Goal: Task Accomplishment & Management: Use online tool/utility

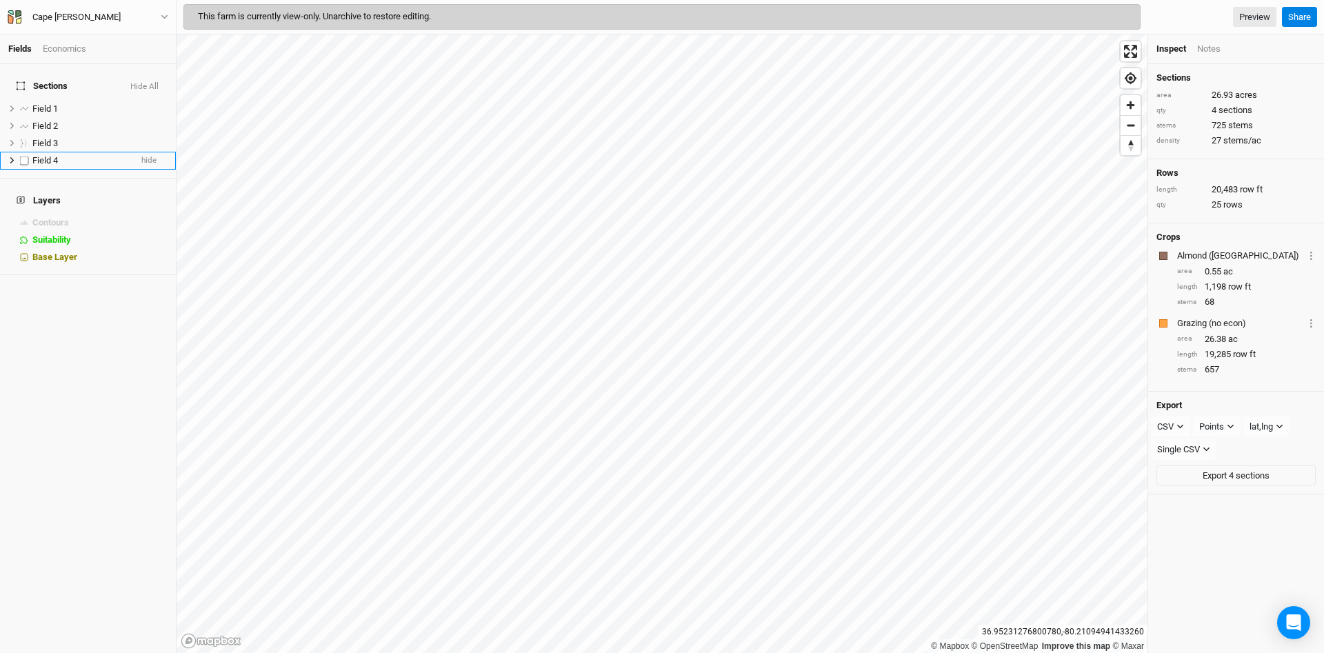
click at [10, 157] on icon at bounding box center [12, 161] width 8 height 8
click at [155, 152] on span "hide" at bounding box center [148, 160] width 15 height 17
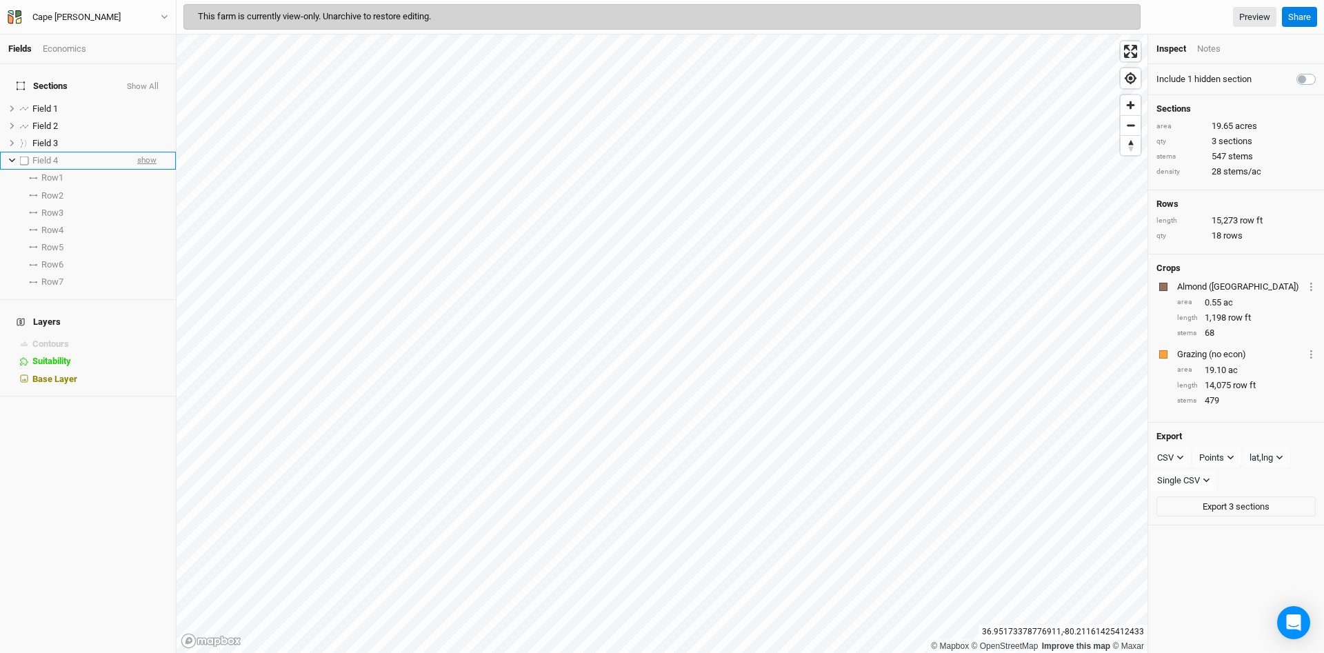
click at [155, 152] on span "show" at bounding box center [146, 160] width 19 height 17
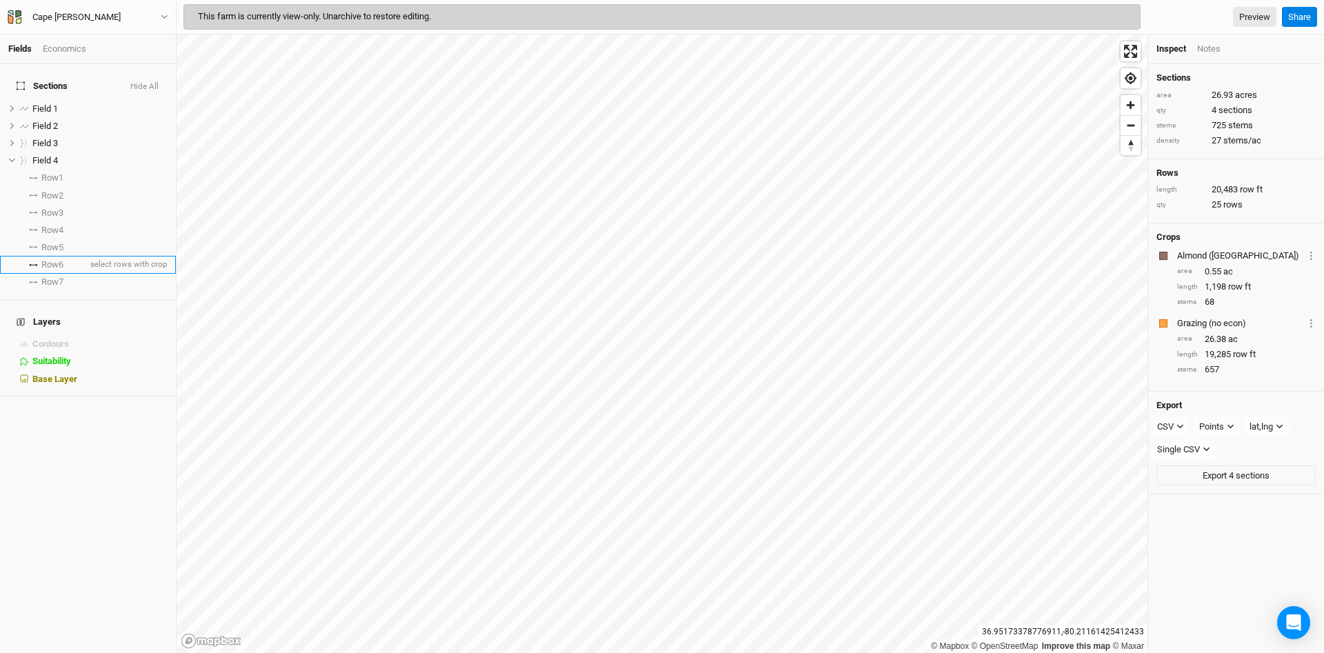
click at [82, 257] on li "Row 6 select rows with crop" at bounding box center [88, 264] width 176 height 17
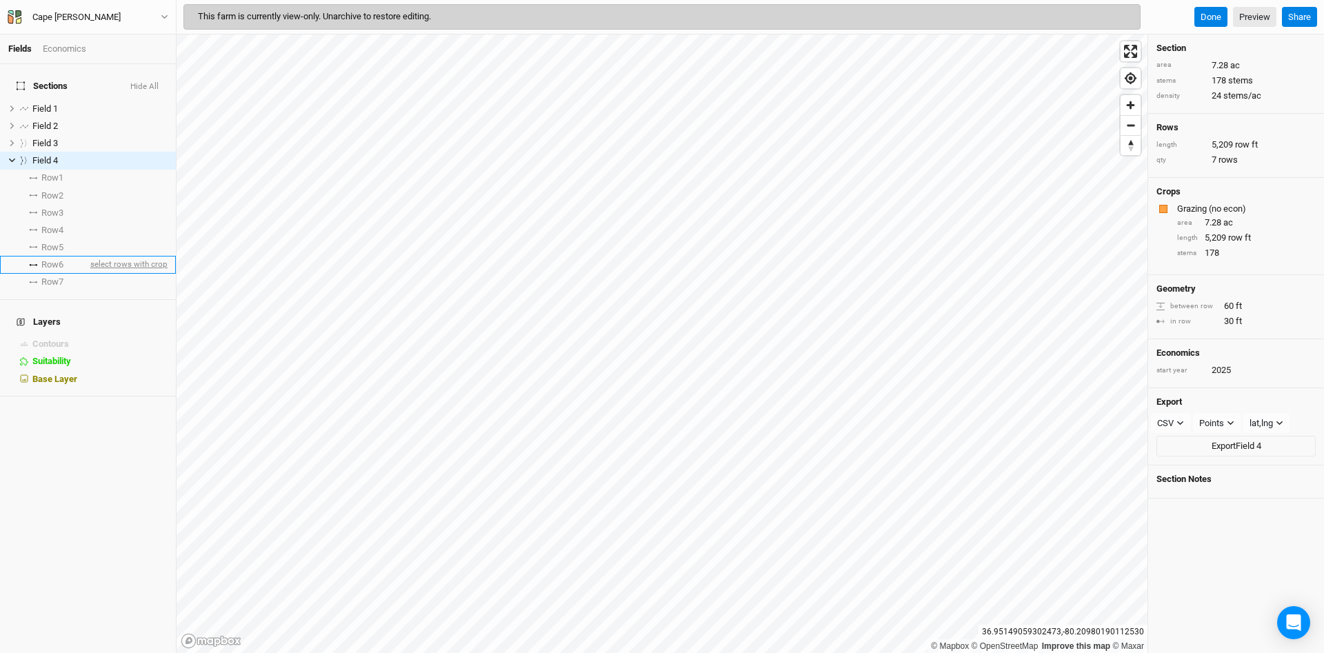
click at [120, 257] on span "select rows with crop" at bounding box center [128, 265] width 80 height 17
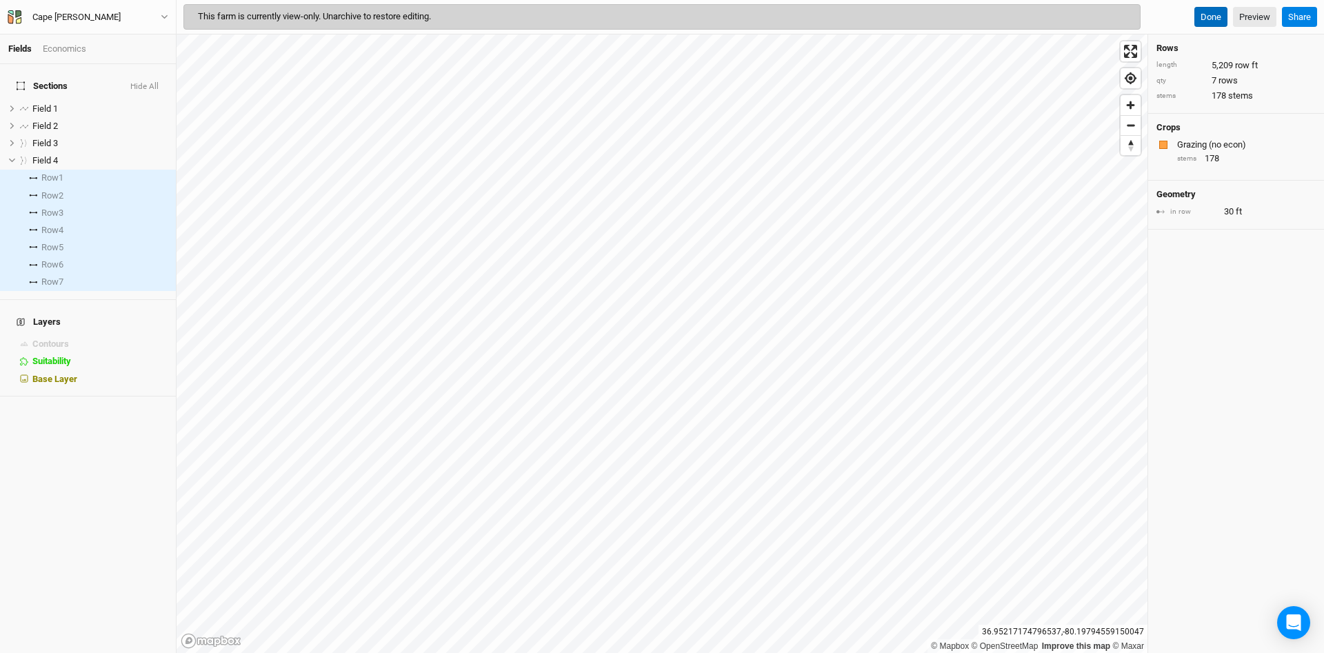
click at [1216, 17] on button "Done" at bounding box center [1211, 17] width 33 height 21
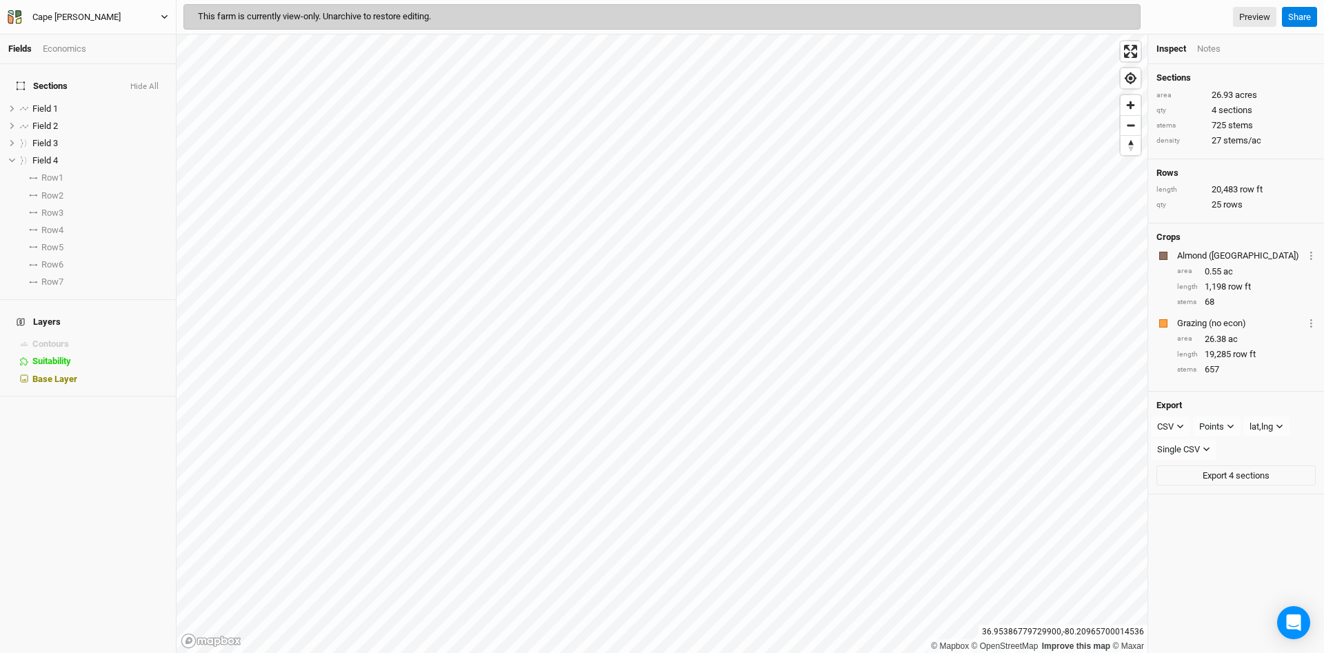
click at [166, 14] on icon "button" at bounding box center [165, 17] width 8 height 8
click at [19, 13] on icon "button" at bounding box center [18, 14] width 6 height 8
click at [14, 17] on icon "button" at bounding box center [15, 17] width 14 height 14
click at [86, 58] on button "Project Settings" at bounding box center [113, 57] width 109 height 18
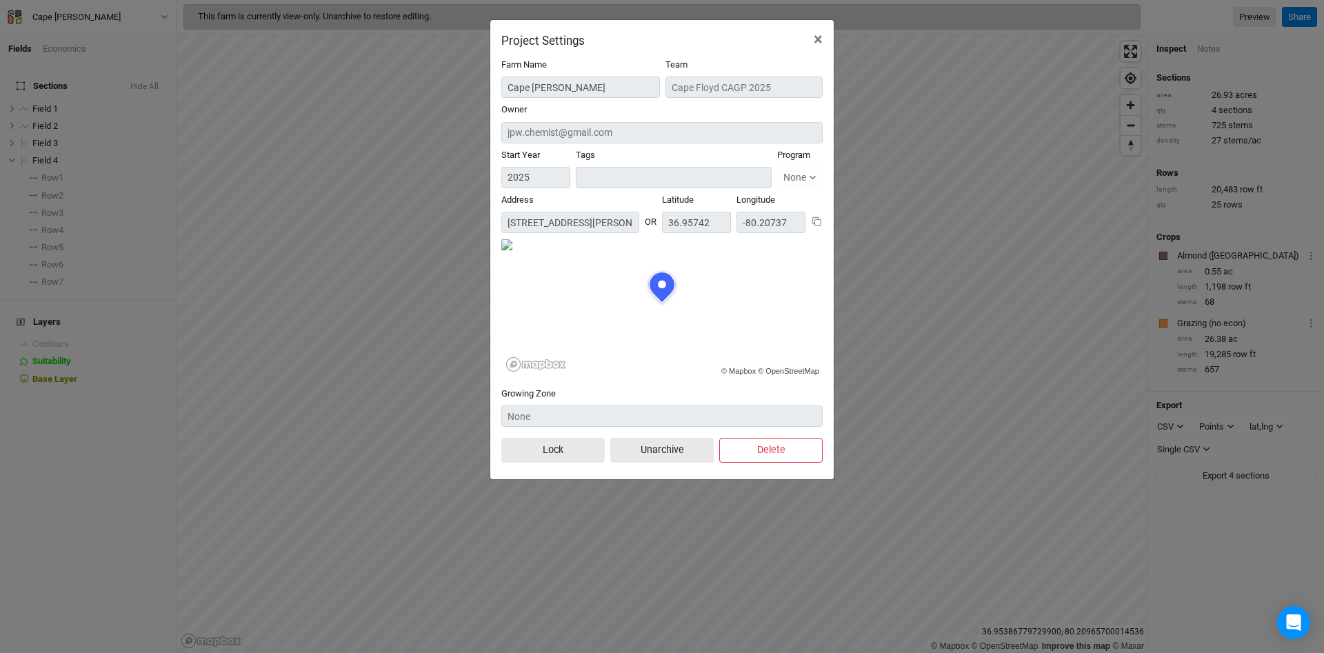
scroll to position [69, 161]
click at [822, 39] on span "×" at bounding box center [818, 39] width 9 height 19
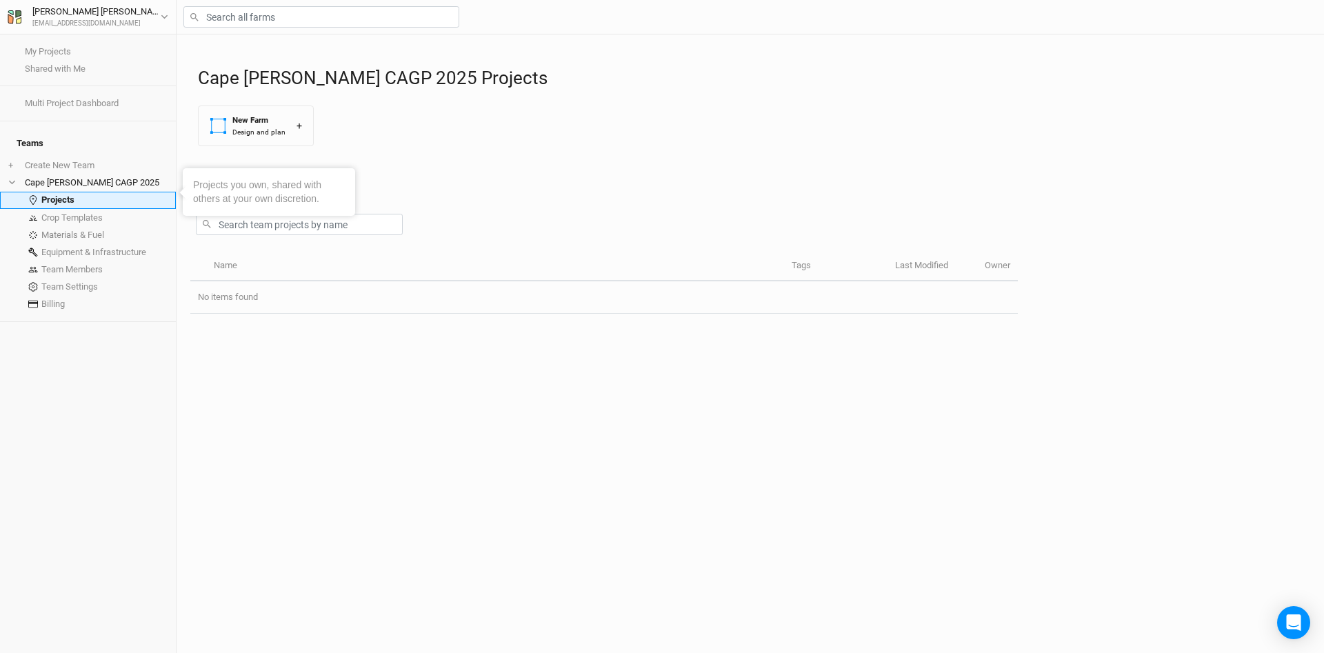
click at [60, 195] on link "Projects" at bounding box center [88, 200] width 176 height 17
click at [268, 175] on link "Archived" at bounding box center [255, 174] width 49 height 34
click at [219, 175] on link "Active" at bounding box center [209, 174] width 39 height 34
click at [242, 118] on div "New Farm" at bounding box center [258, 121] width 53 height 12
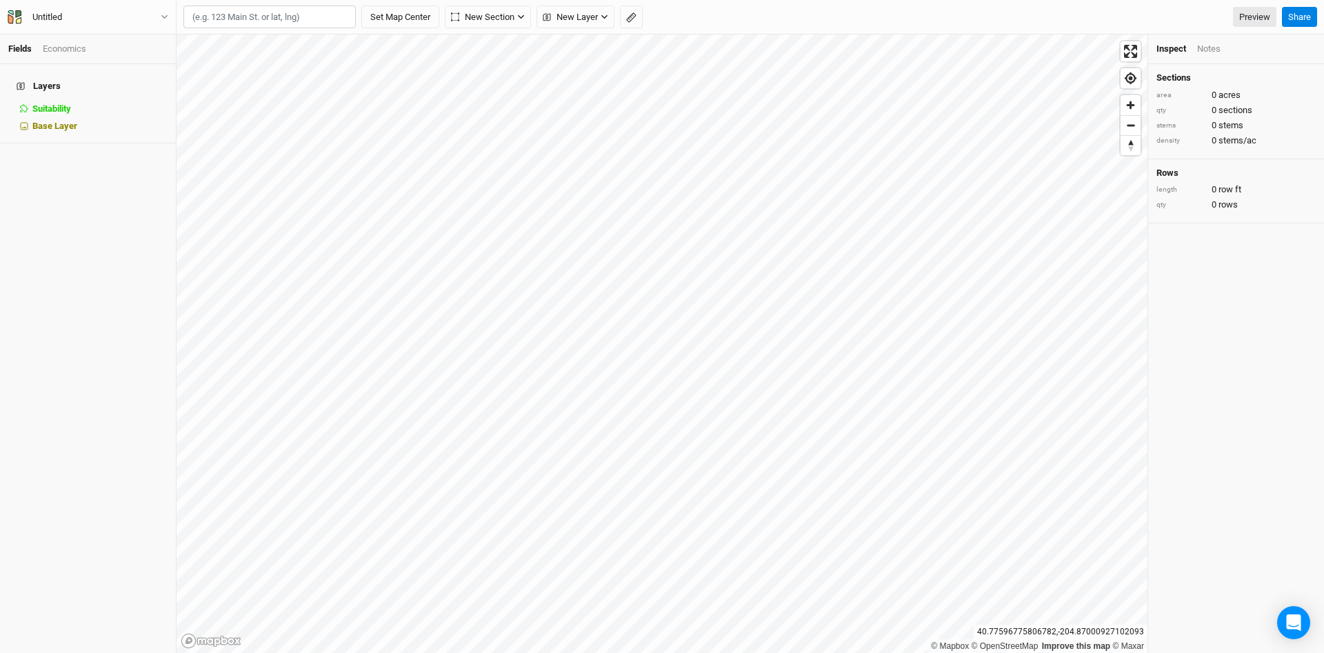
click at [313, 20] on input "text" at bounding box center [269, 17] width 172 height 23
click at [317, 19] on input "text" at bounding box center [269, 17] width 172 height 23
click at [292, 119] on div "[PERSON_NAME], [US_STATE] 24091, [GEOGRAPHIC_DATA]" at bounding box center [298, 130] width 172 height 23
type input "[STREET_ADDRESS][PERSON_NAME][PERSON_NAME][US_STATE]"
click at [413, 18] on button "Set Map Center" at bounding box center [400, 17] width 78 height 23
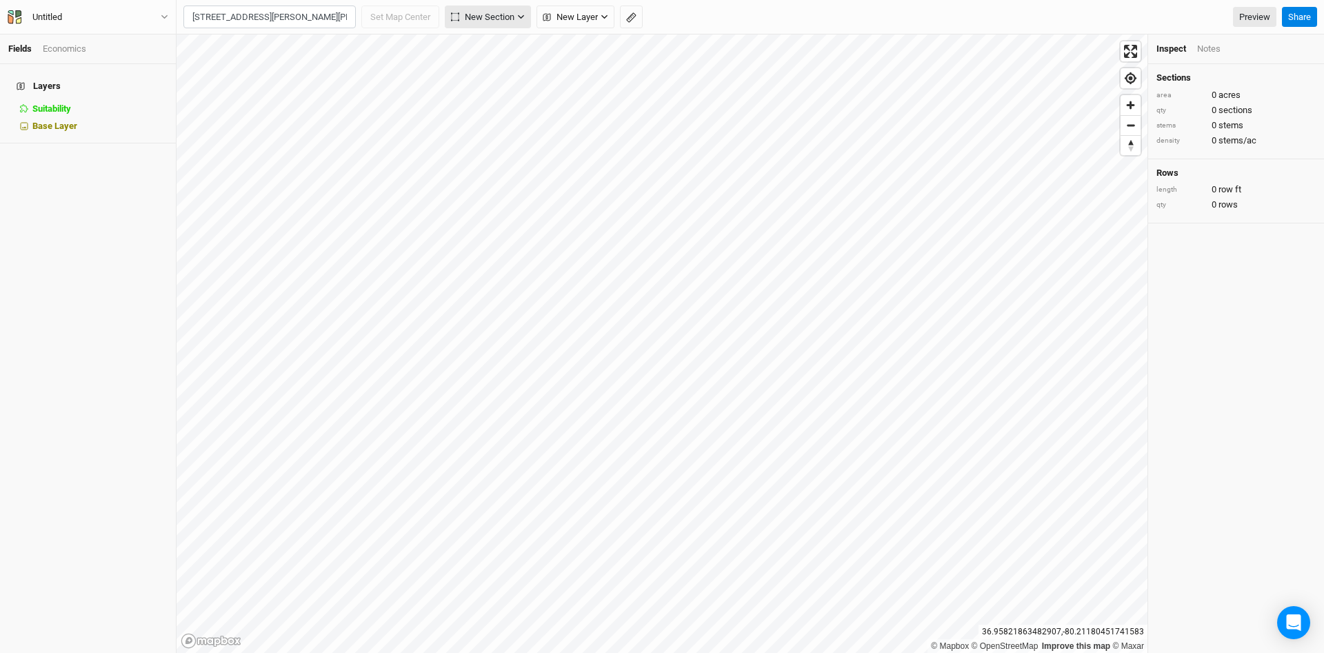
click at [488, 19] on div "5 results are available. Use up and down arrows to review and enter to select. …" at bounding box center [729, 17] width 1093 height 23
click at [252, 19] on span "New Section" at bounding box center [221, 17] width 63 height 14
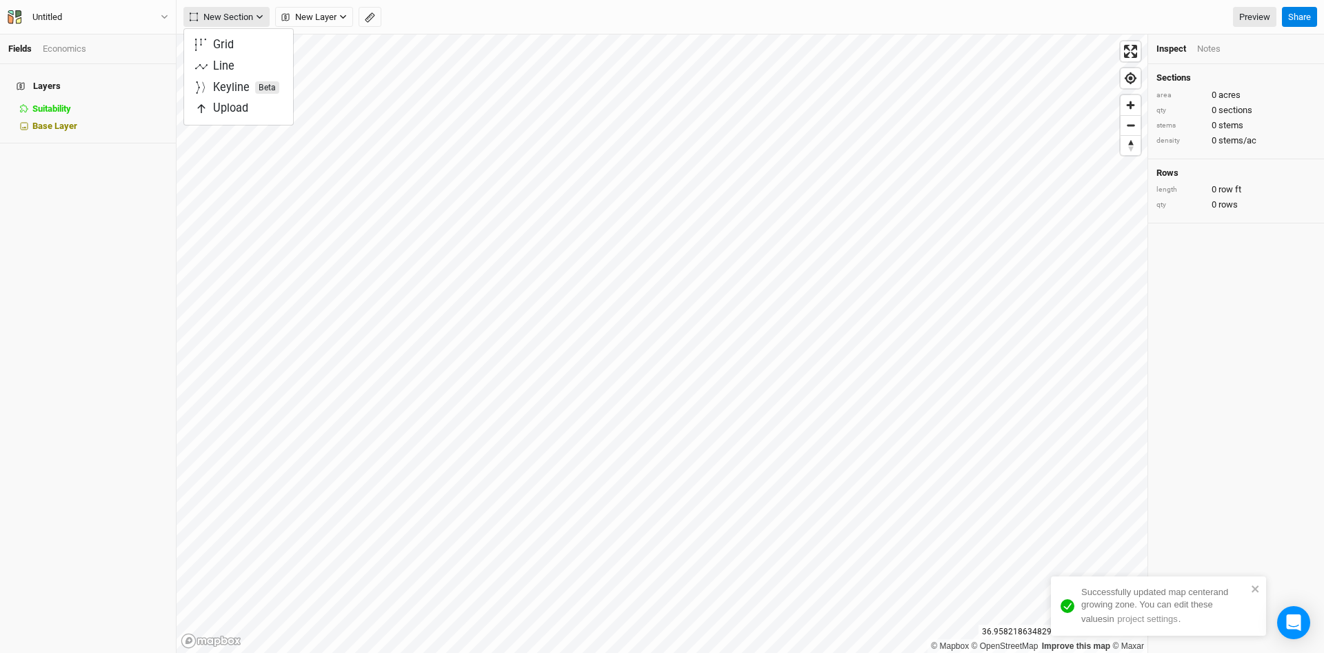
click at [260, 14] on icon "button" at bounding box center [260, 17] width 8 height 8
click at [299, 14] on span "New Layer" at bounding box center [308, 17] width 55 height 14
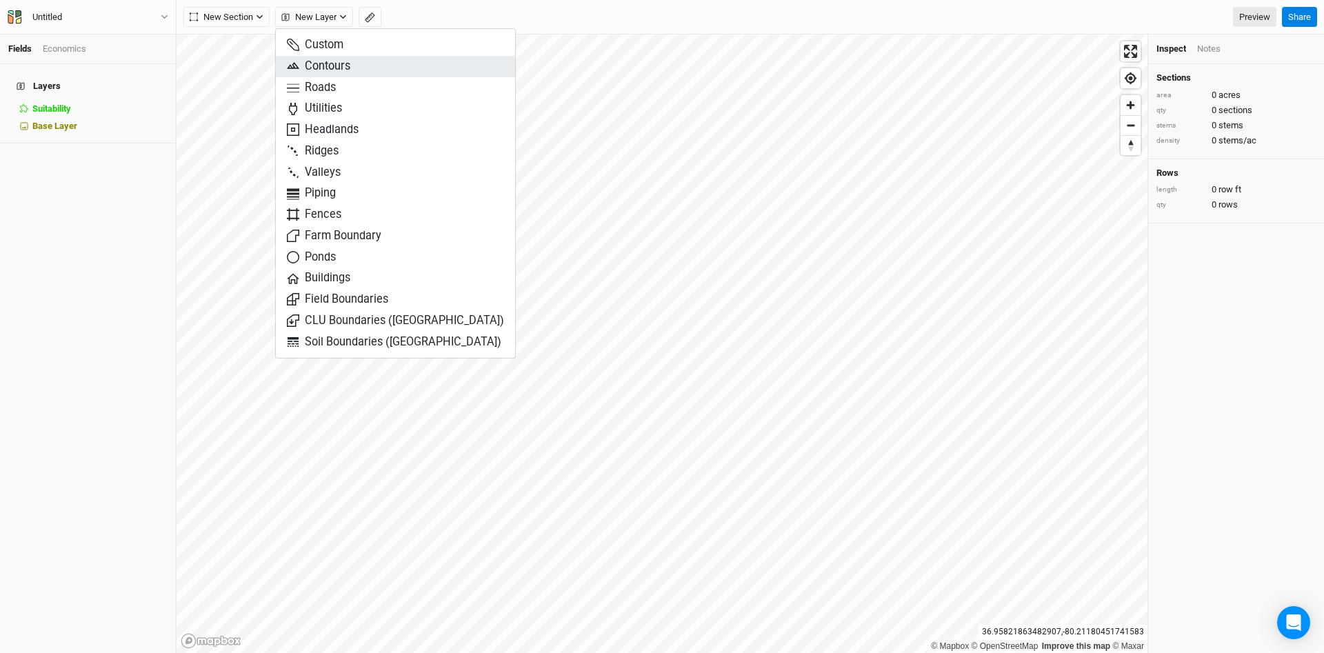
click at [319, 68] on span "Contours" at bounding box center [318, 67] width 63 height 16
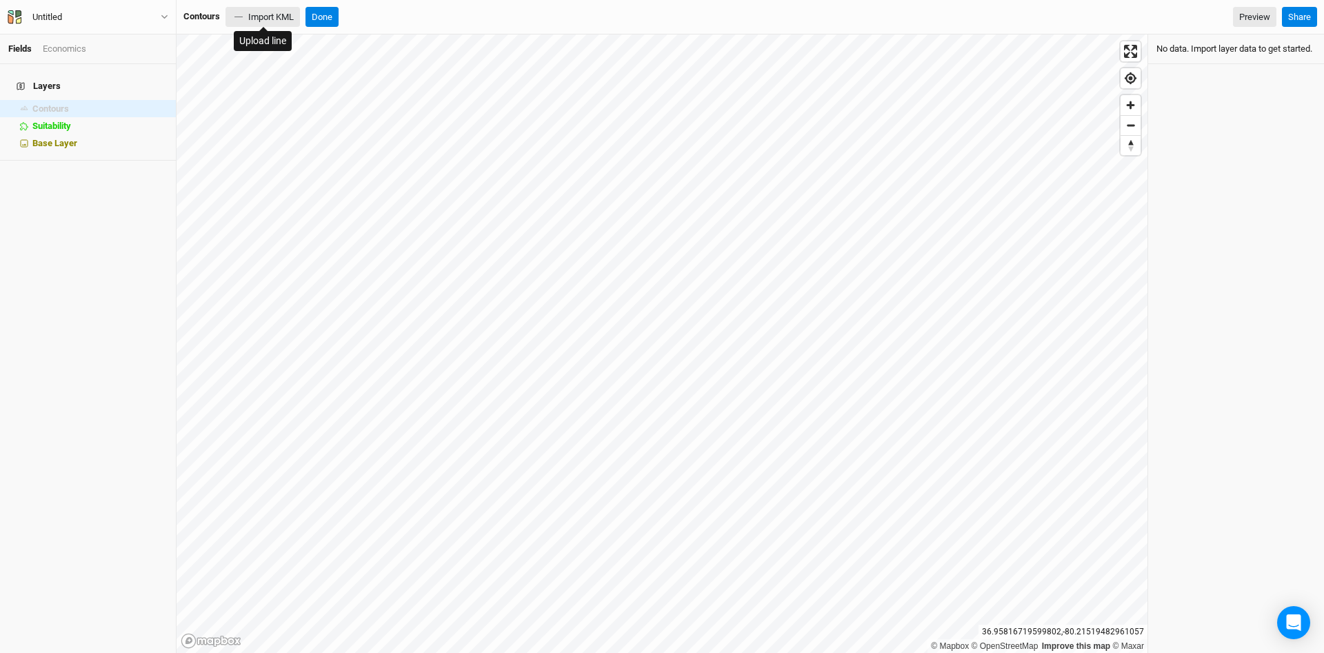
click at [286, 12] on button "Import KML" at bounding box center [263, 17] width 74 height 21
click at [1133, 101] on span "Zoom in" at bounding box center [1131, 105] width 20 height 20
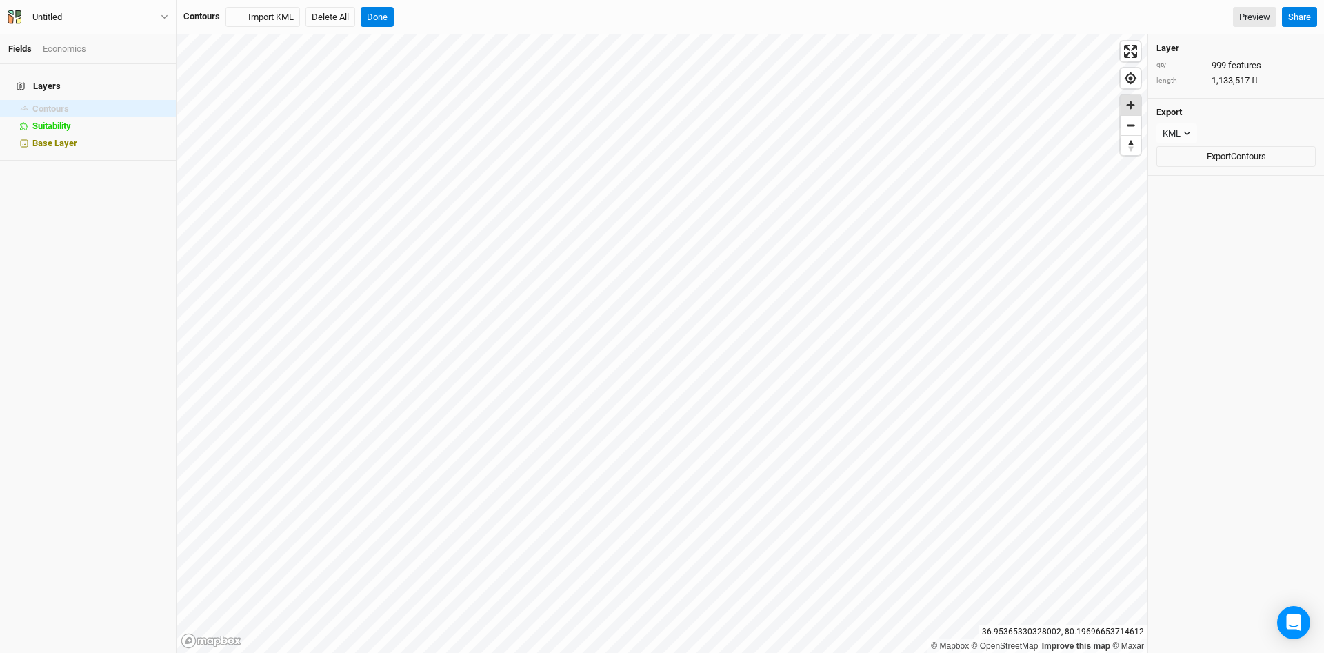
click at [1134, 108] on span "Zoom in" at bounding box center [1131, 105] width 20 height 20
click at [1184, 221] on div "Layer qty 999 features length 1,133,517 ft Export KML JSON KML Export Contours" at bounding box center [1236, 343] width 176 height 619
click at [209, 642] on link "Mapbox logo" at bounding box center [211, 641] width 61 height 16
click at [47, 138] on span "Base Layer" at bounding box center [54, 143] width 45 height 10
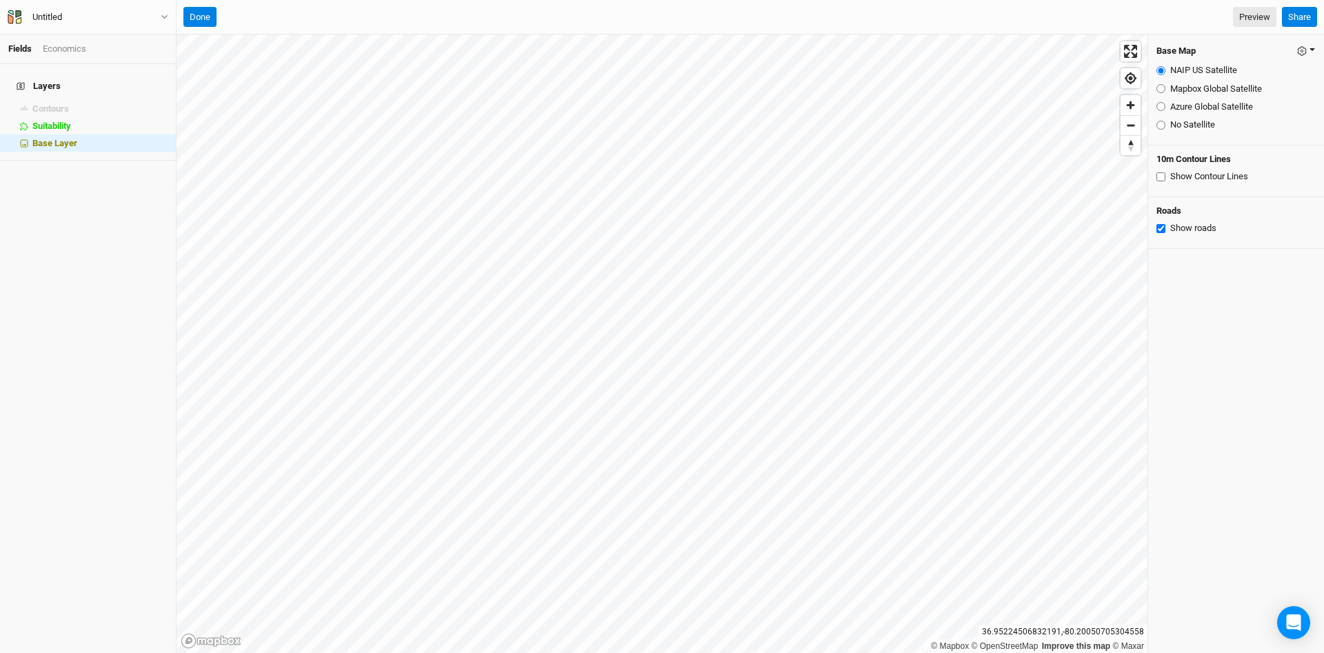
click at [1314, 48] on button "button" at bounding box center [1306, 51] width 19 height 16
click at [1164, 87] on input "Mapbox Global Satellite" at bounding box center [1161, 88] width 9 height 9
radio input "true"
click at [1164, 72] on input "NAIP US Satellite" at bounding box center [1161, 70] width 9 height 9
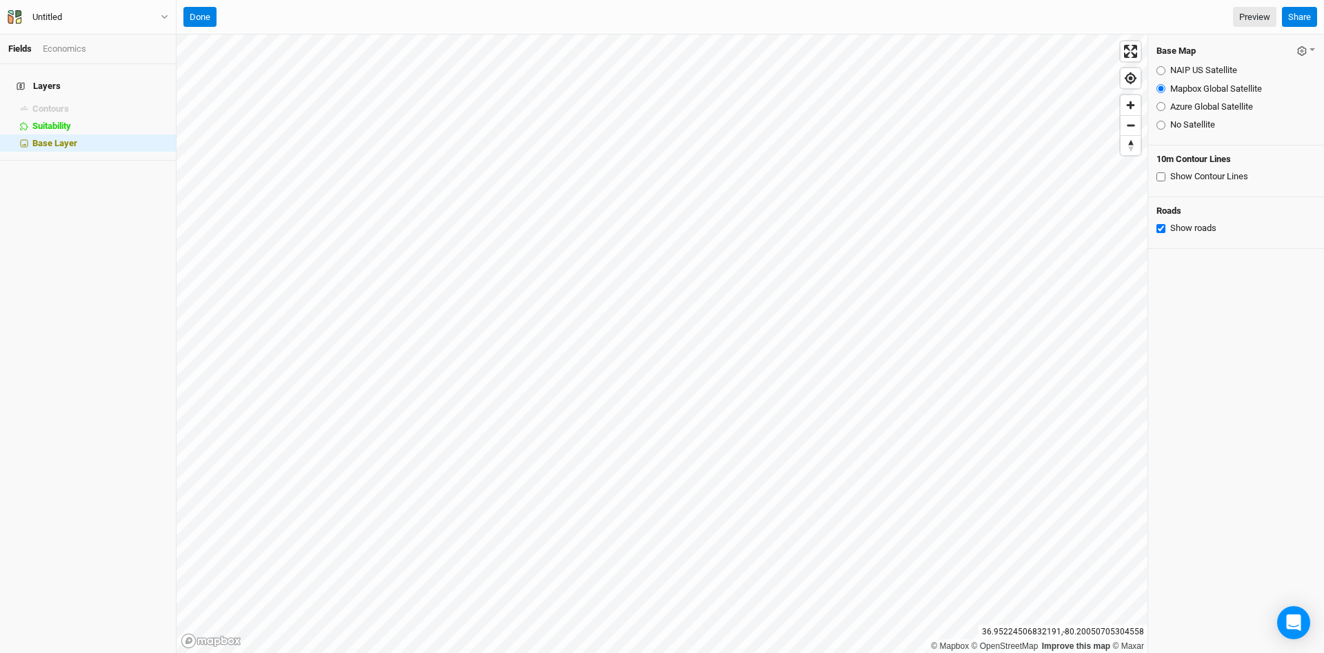
radio input "true"
click at [1161, 104] on input "Azure Global Satellite" at bounding box center [1161, 106] width 9 height 9
radio input "true"
click at [1162, 125] on input "No Satellite" at bounding box center [1161, 125] width 9 height 9
radio input "true"
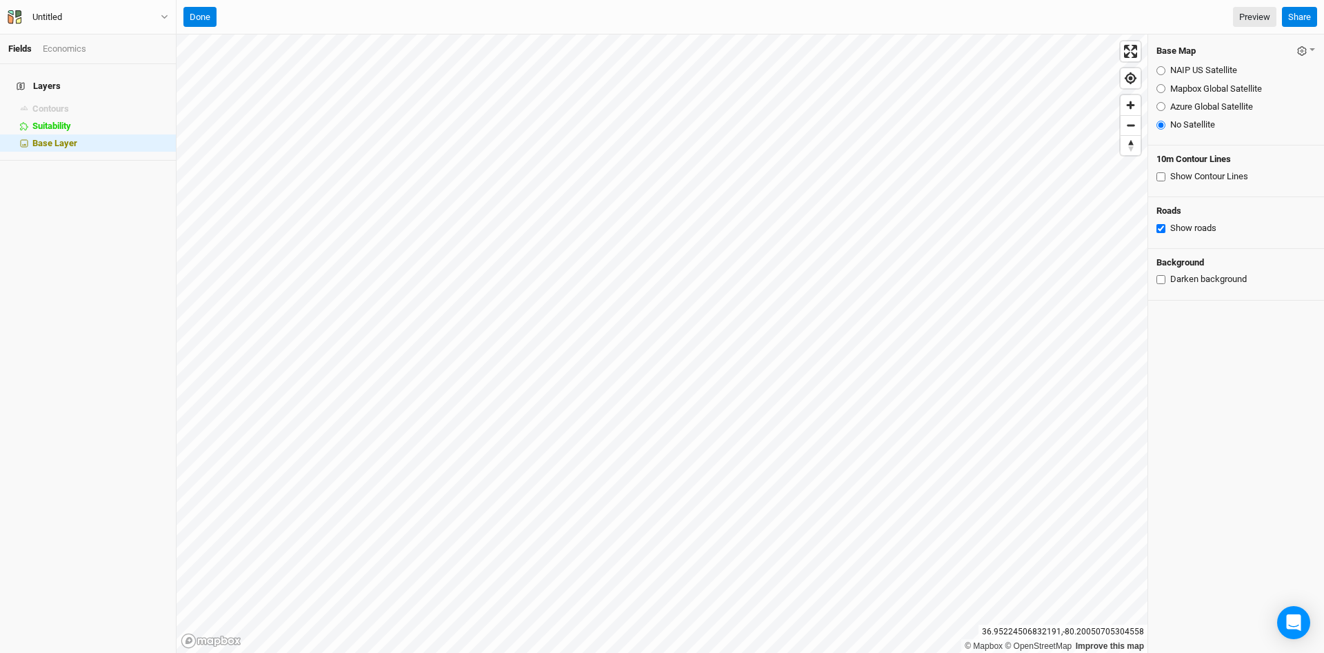
click at [1163, 105] on input "Azure Global Satellite" at bounding box center [1161, 106] width 9 height 9
radio input "true"
click at [1160, 87] on input "Mapbox Global Satellite" at bounding box center [1161, 88] width 9 height 9
radio input "true"
click at [1160, 106] on input "Azure Global Satellite" at bounding box center [1161, 106] width 9 height 9
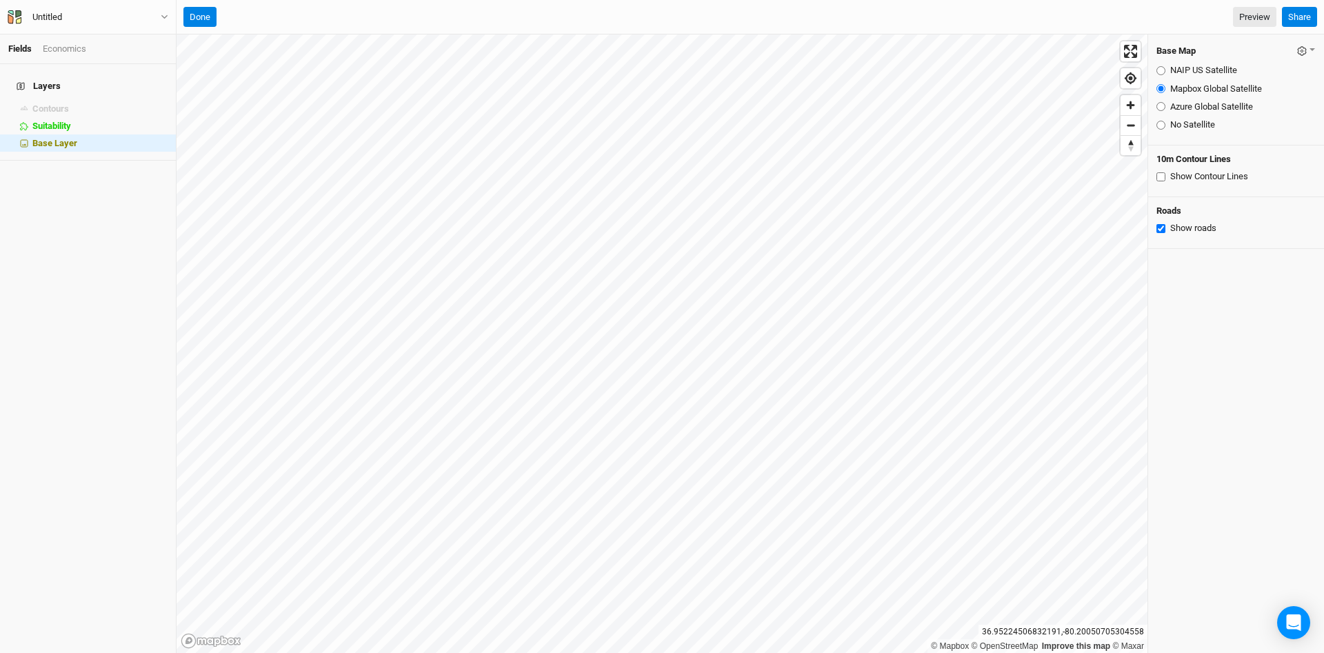
radio input "true"
click at [1129, 105] on span "Zoom in" at bounding box center [1131, 105] width 20 height 20
click at [1131, 132] on span "Zoom out" at bounding box center [1131, 125] width 20 height 19
click at [1131, 130] on span "Zoom out" at bounding box center [1131, 125] width 20 height 19
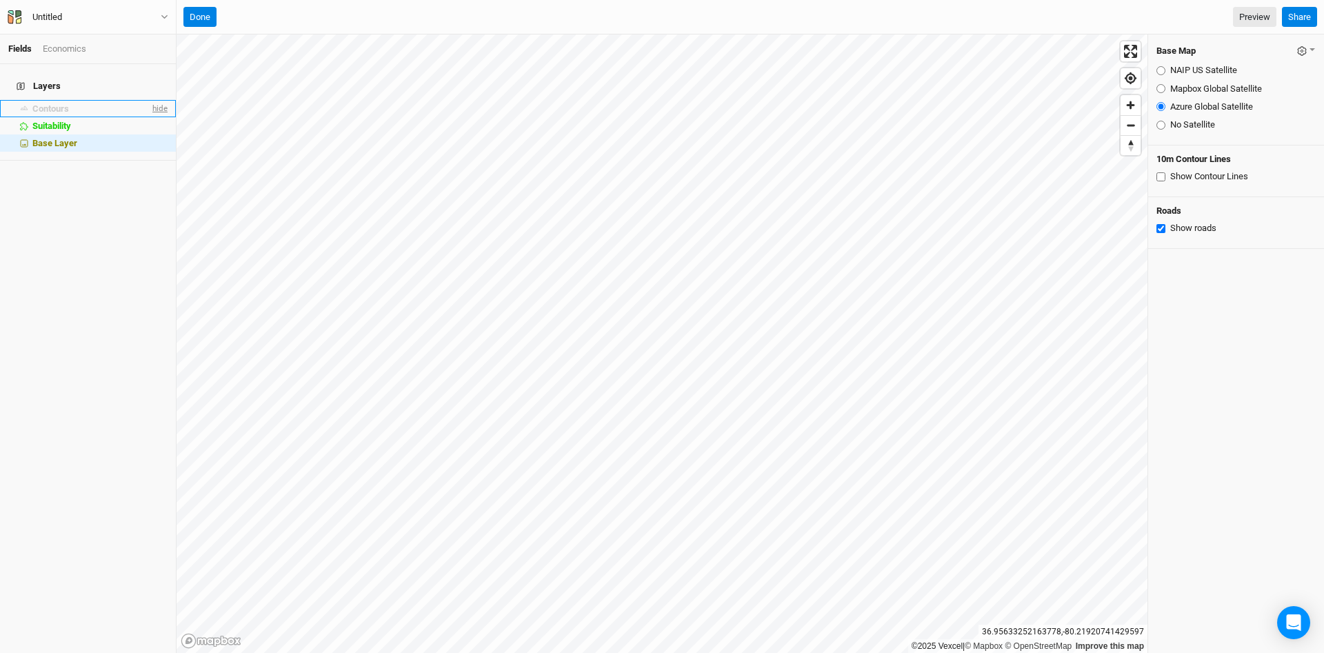
click at [164, 100] on span "hide" at bounding box center [159, 108] width 18 height 17
click at [1133, 131] on span "Zoom out" at bounding box center [1131, 125] width 20 height 19
click at [1129, 108] on span "Zoom in" at bounding box center [1131, 105] width 20 height 20
click at [1130, 108] on span "Zoom in" at bounding box center [1131, 105] width 20 height 20
click at [1131, 107] on span "Zoom in" at bounding box center [1131, 105] width 20 height 20
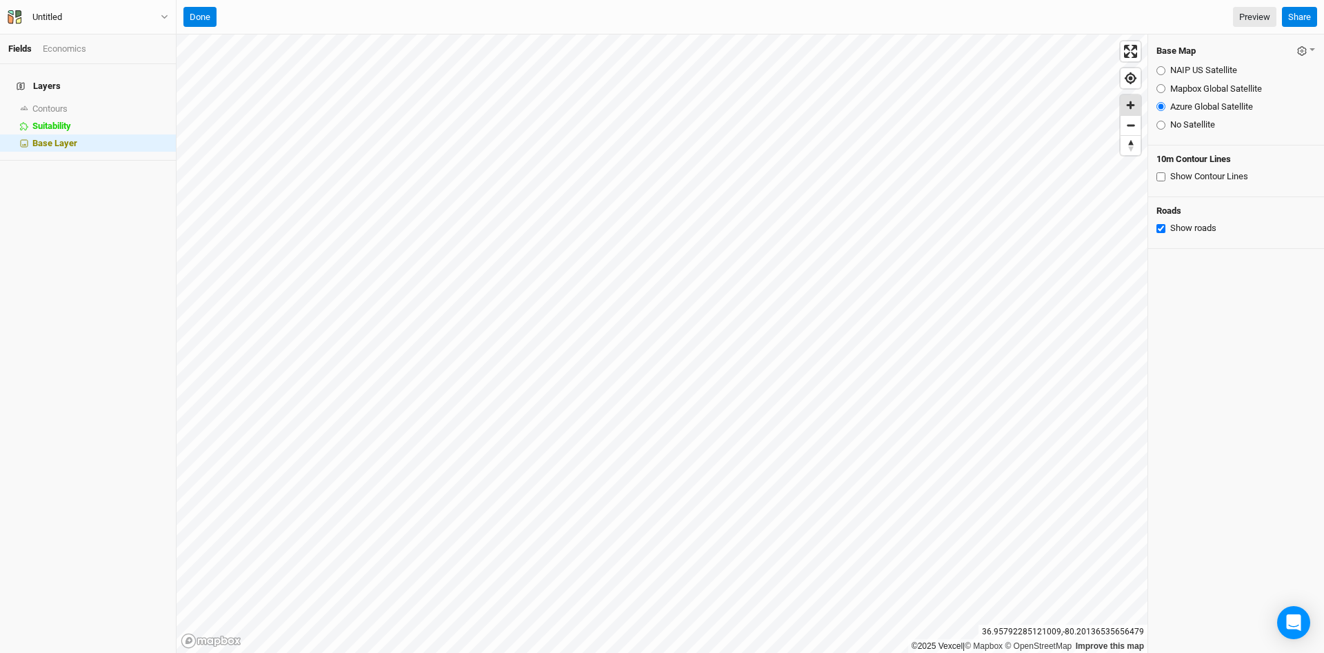
click at [1131, 107] on span "Zoom in" at bounding box center [1131, 105] width 20 height 20
click at [206, 23] on button "Done" at bounding box center [199, 17] width 33 height 21
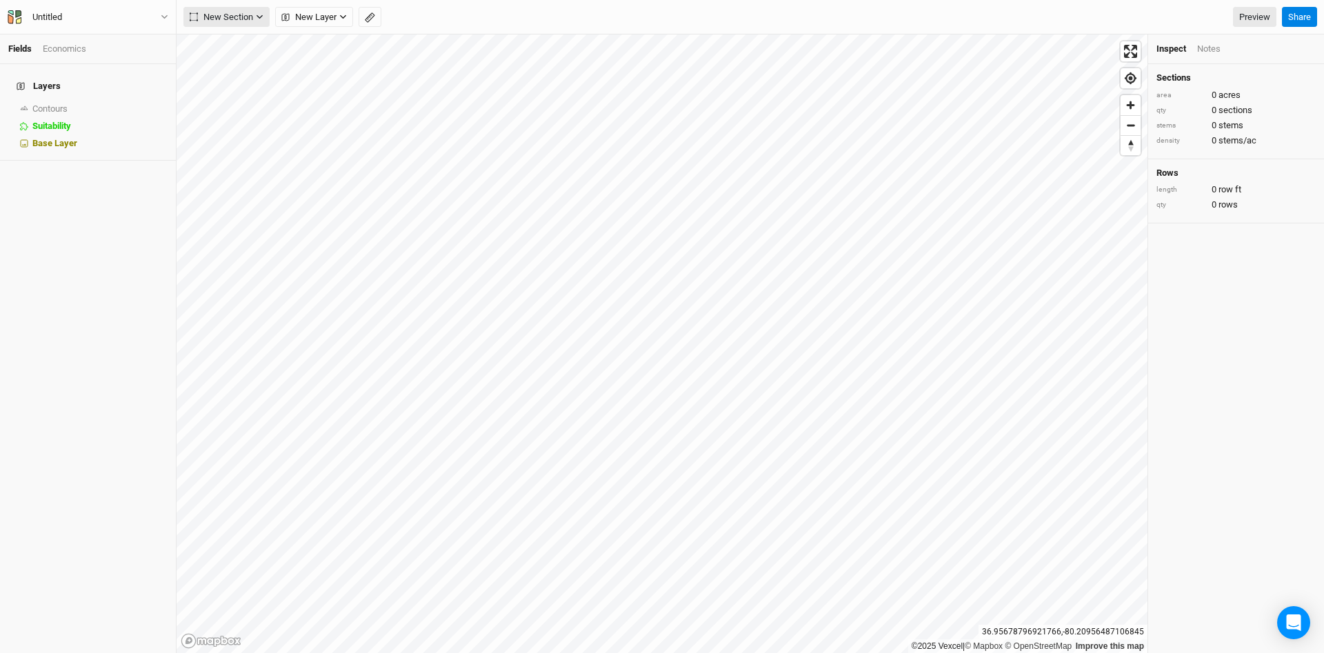
click at [262, 17] on icon "button" at bounding box center [260, 17] width 8 height 8
click at [346, 15] on icon "button" at bounding box center [343, 17] width 6 height 4
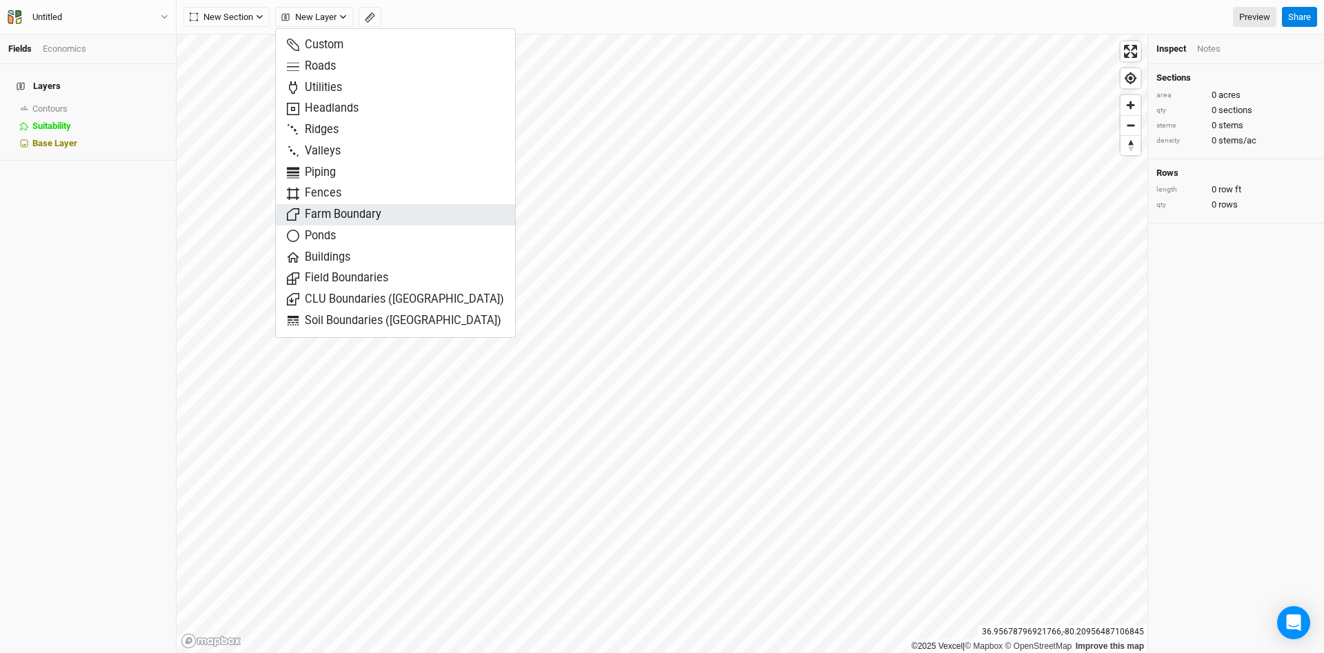
click at [322, 212] on span "Farm Boundary" at bounding box center [334, 215] width 95 height 16
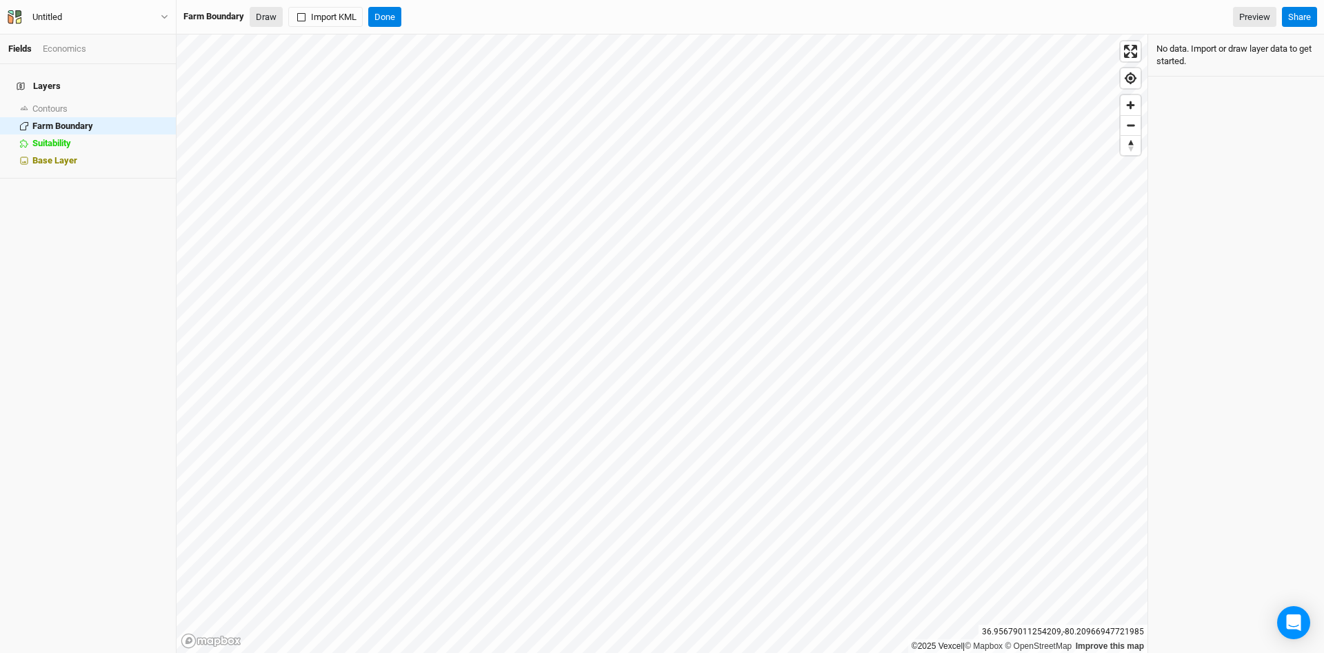
click at [274, 15] on button "Draw" at bounding box center [266, 17] width 33 height 21
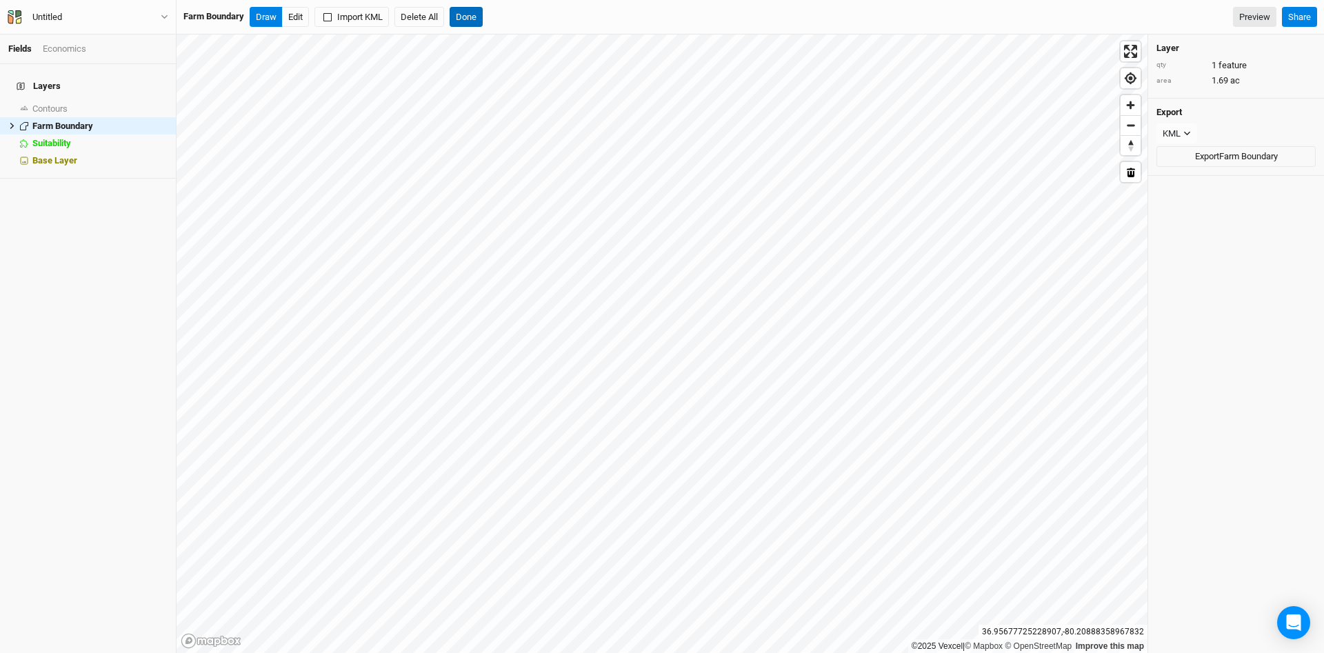
click at [480, 21] on button "Done" at bounding box center [466, 17] width 33 height 21
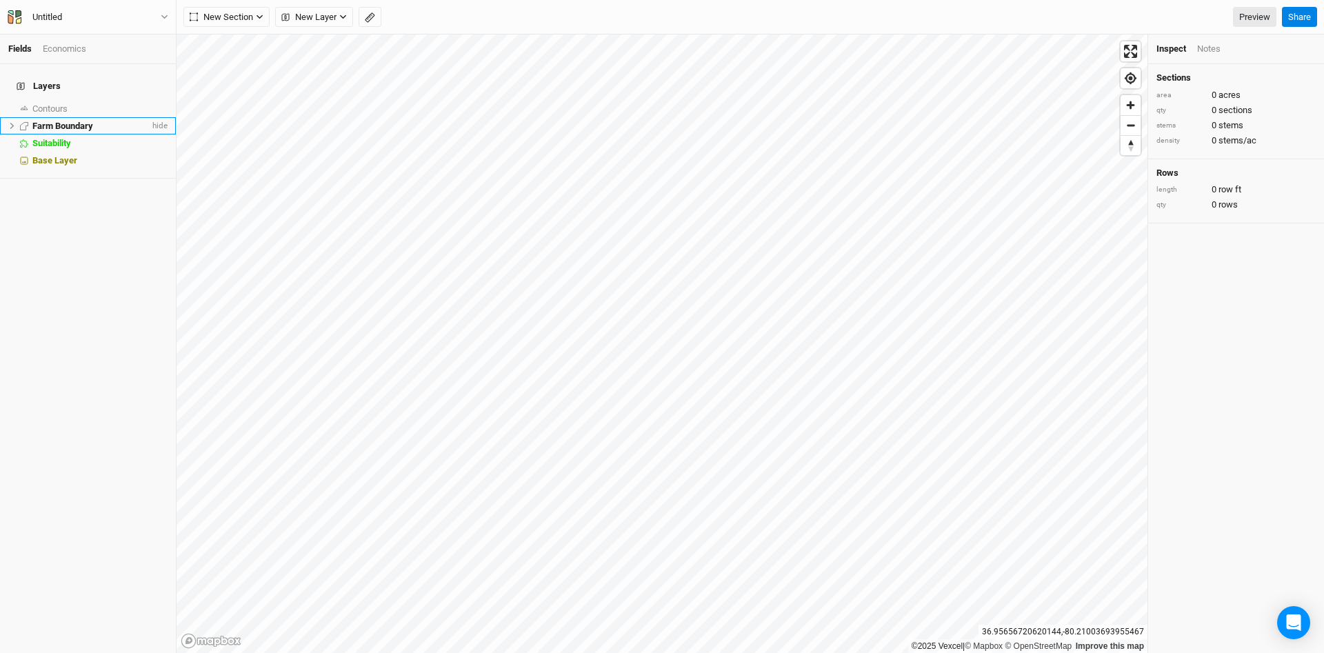
click at [63, 121] on span "Farm Boundary" at bounding box center [62, 126] width 61 height 10
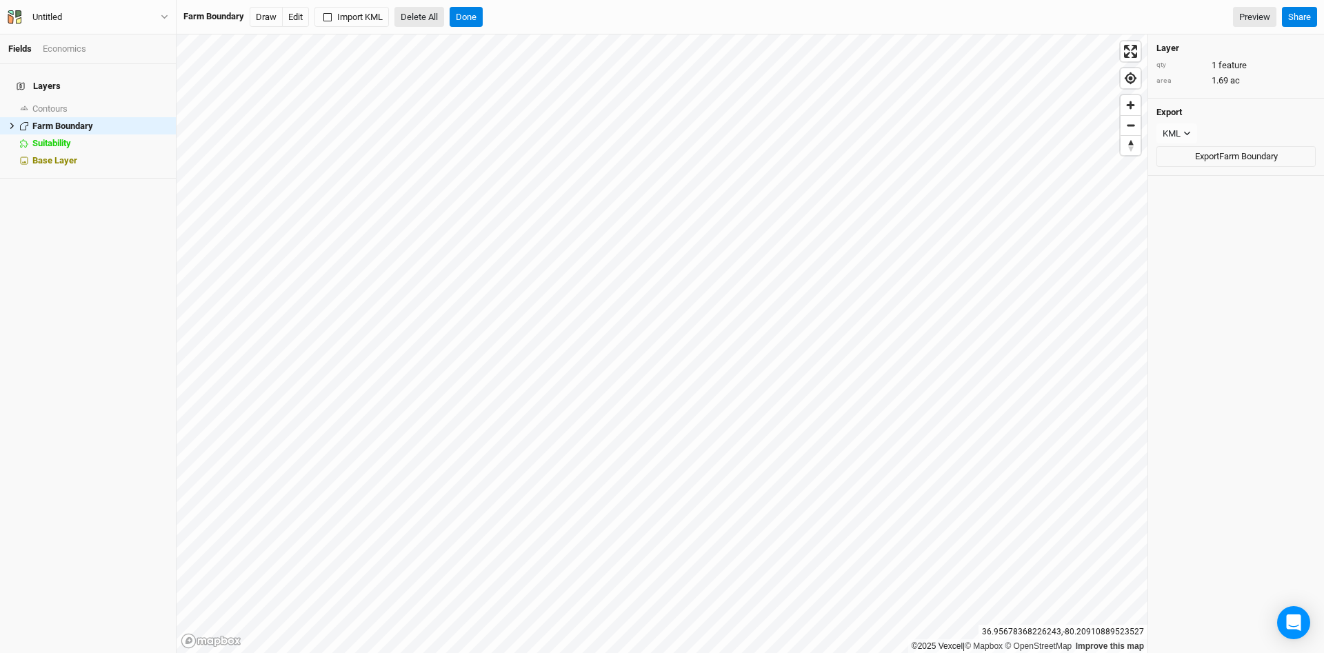
click at [425, 17] on button "Delete All" at bounding box center [420, 17] width 50 height 21
click at [513, 16] on button "Confirm" at bounding box center [498, 17] width 43 height 21
click at [221, 14] on div "Farm Boundary" at bounding box center [213, 16] width 61 height 12
click at [392, 17] on button "Done" at bounding box center [384, 17] width 33 height 21
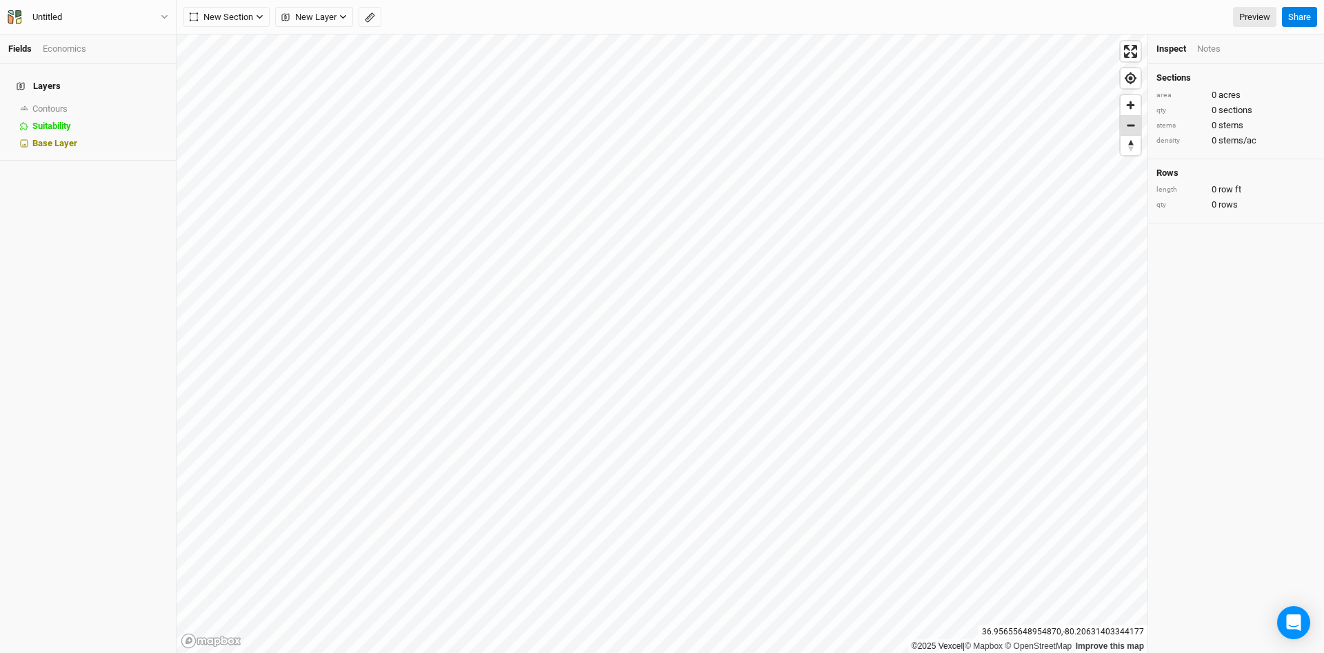
click at [1134, 124] on span "Zoom out" at bounding box center [1131, 125] width 20 height 19
click at [1136, 104] on span "Zoom in" at bounding box center [1131, 105] width 20 height 20
click at [1138, 103] on span "Zoom in" at bounding box center [1131, 105] width 20 height 20
click at [1131, 136] on span "Reset bearing to north" at bounding box center [1131, 145] width 20 height 19
click at [1131, 132] on span "Zoom out" at bounding box center [1131, 125] width 20 height 19
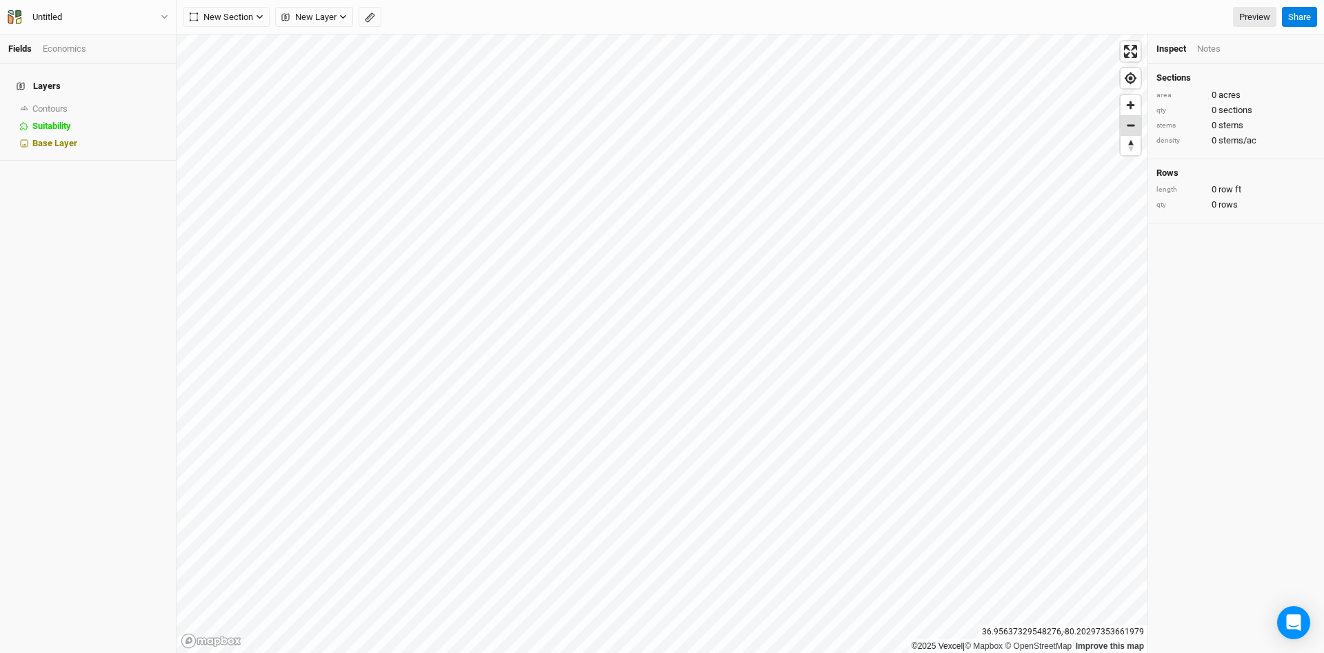
click at [1131, 129] on span "Zoom out" at bounding box center [1131, 125] width 20 height 19
